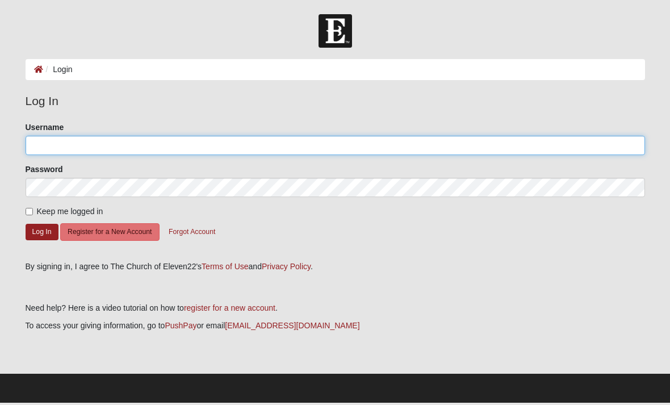
click at [88, 152] on input "Username" at bounding box center [335, 145] width 619 height 19
type input "Tsmid"
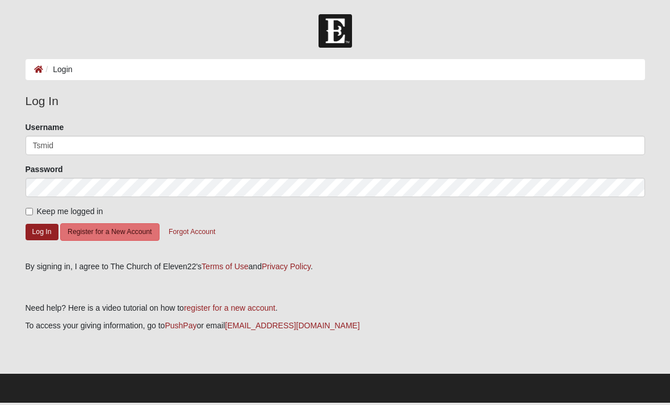
click at [41, 231] on button "Log In" at bounding box center [42, 232] width 33 height 16
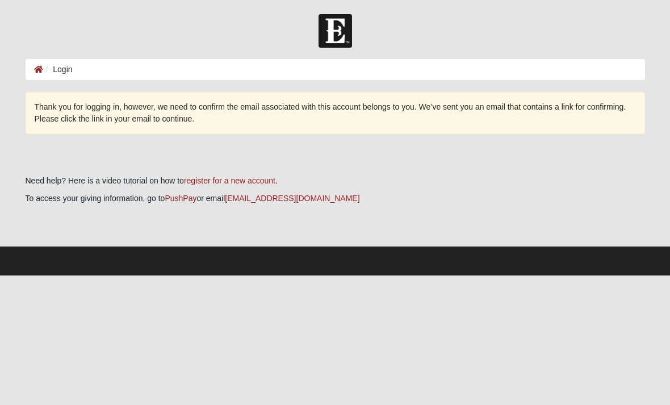
click at [181, 67] on ol "Login" at bounding box center [335, 69] width 619 height 21
click at [119, 72] on ol "Login" at bounding box center [335, 69] width 619 height 21
click at [129, 74] on ol "Login" at bounding box center [335, 69] width 619 height 21
click at [70, 77] on ol "Login" at bounding box center [335, 69] width 619 height 21
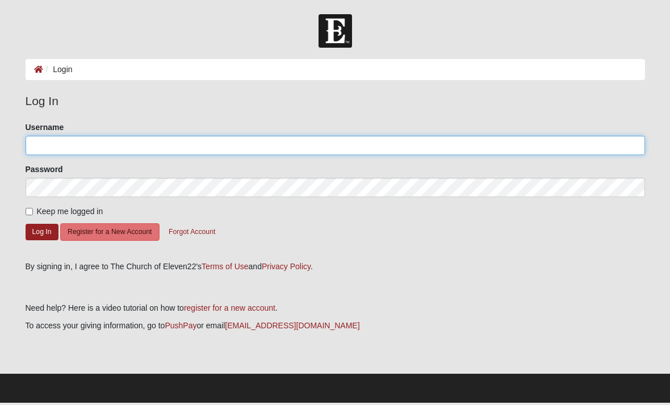
click at [81, 152] on input "Username" at bounding box center [335, 145] width 619 height 19
click at [62, 149] on input "Username" at bounding box center [335, 145] width 619 height 19
click at [88, 146] on input "Username" at bounding box center [335, 145] width 619 height 19
type input "Deedeesmid3522"
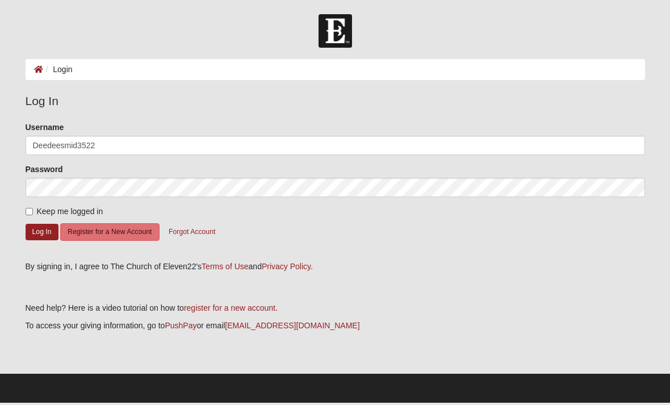
click at [31, 214] on input "Keep me logged in" at bounding box center [29, 211] width 7 height 7
checkbox input "true"
click at [47, 232] on button "Log In" at bounding box center [42, 232] width 33 height 16
